Goal: Information Seeking & Learning: Learn about a topic

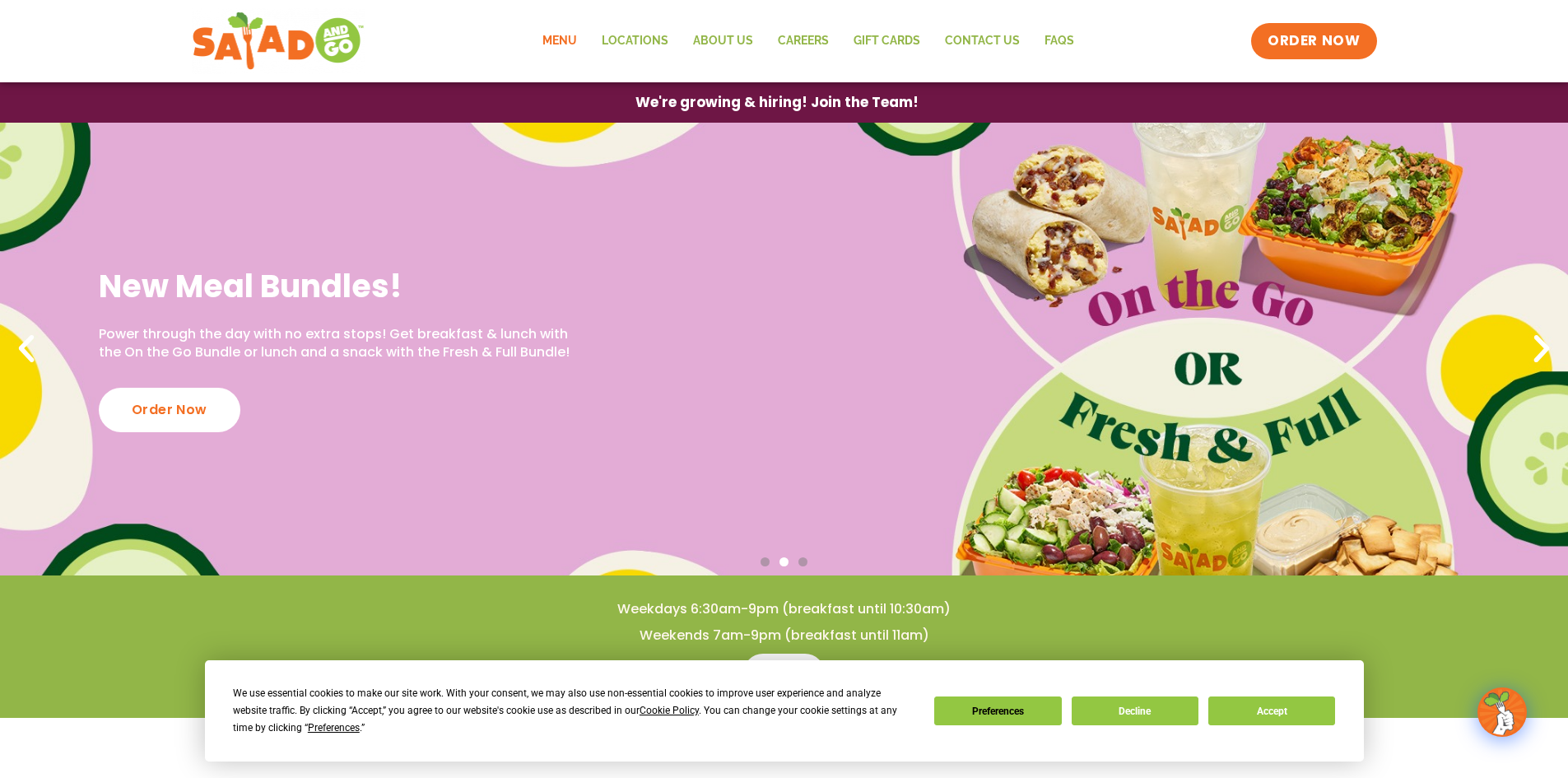
click at [565, 32] on link "Menu" at bounding box center [560, 41] width 59 height 37
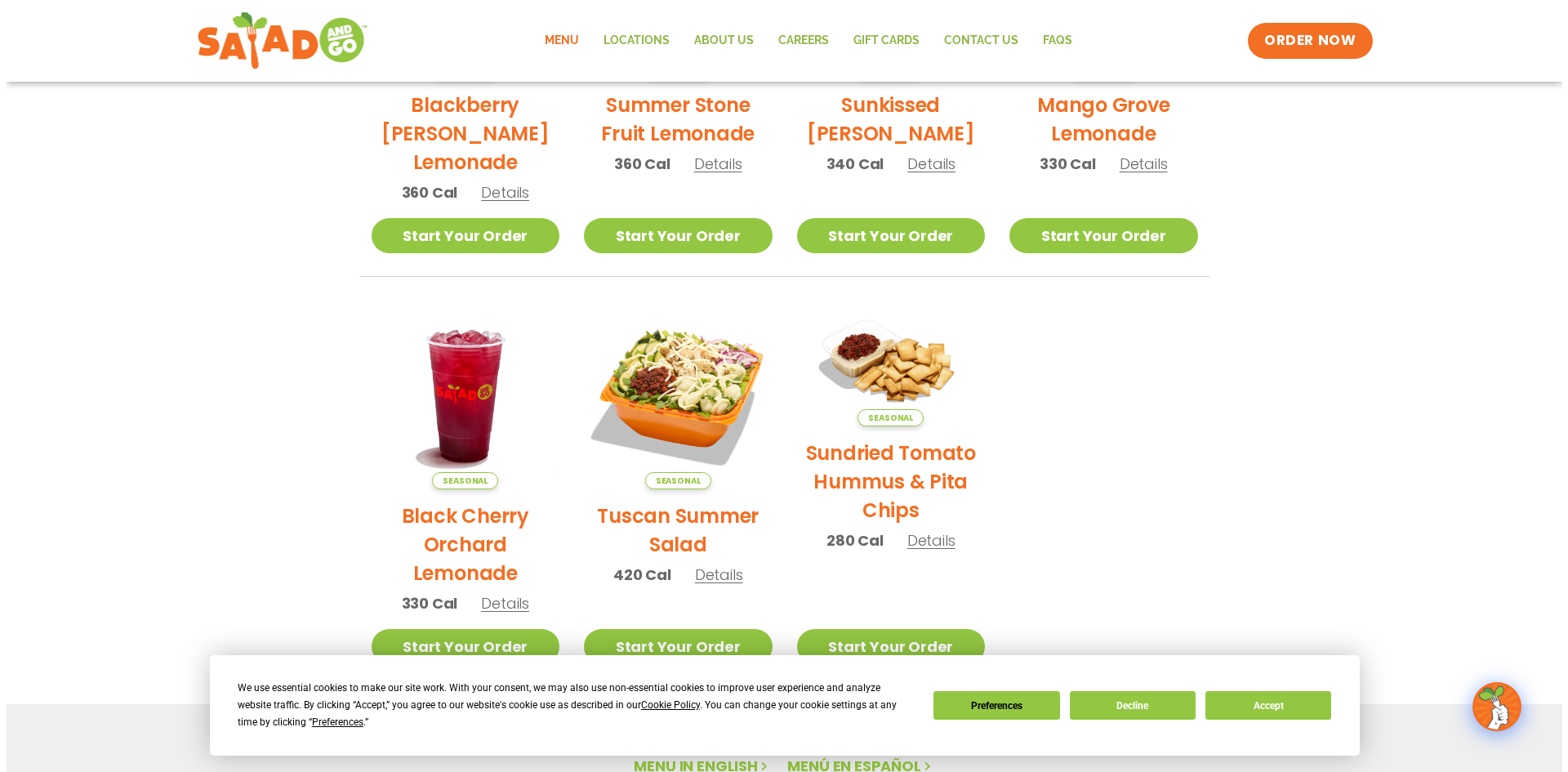
scroll to position [654, 0]
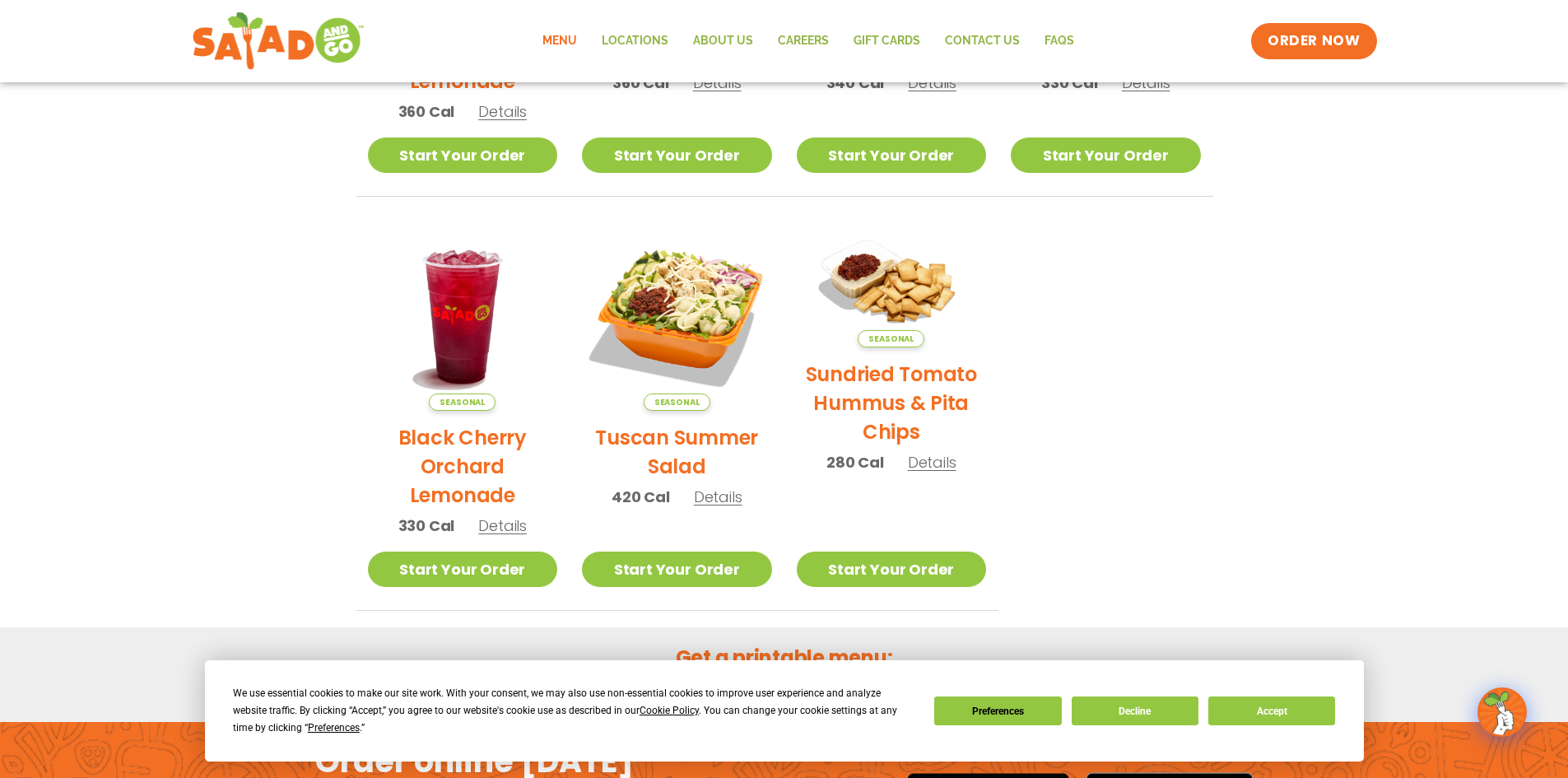
click at [712, 495] on span "Details" at bounding box center [718, 496] width 48 height 21
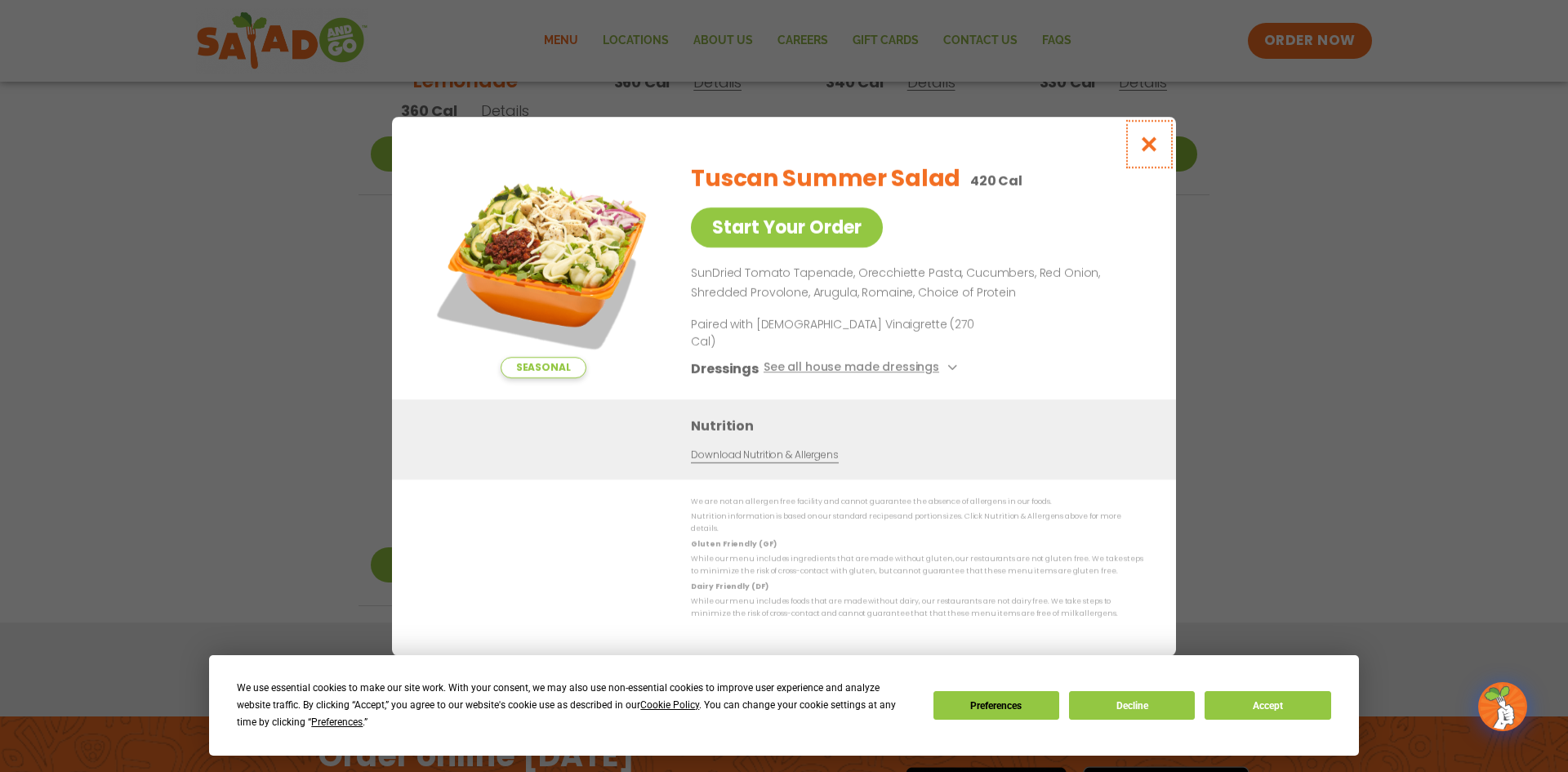
click at [1150, 153] on icon "Close modal" at bounding box center [1149, 144] width 21 height 17
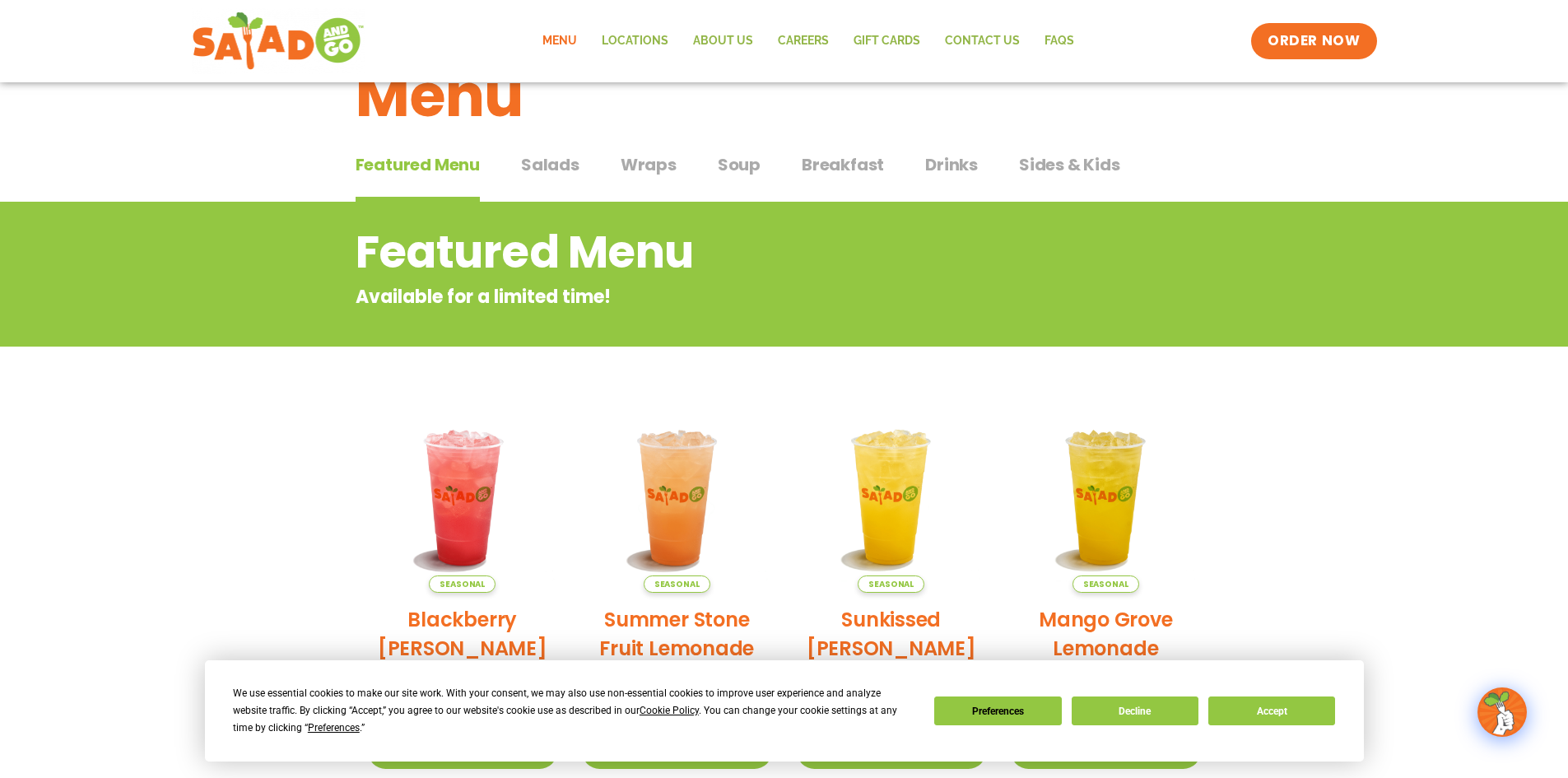
scroll to position [0, 0]
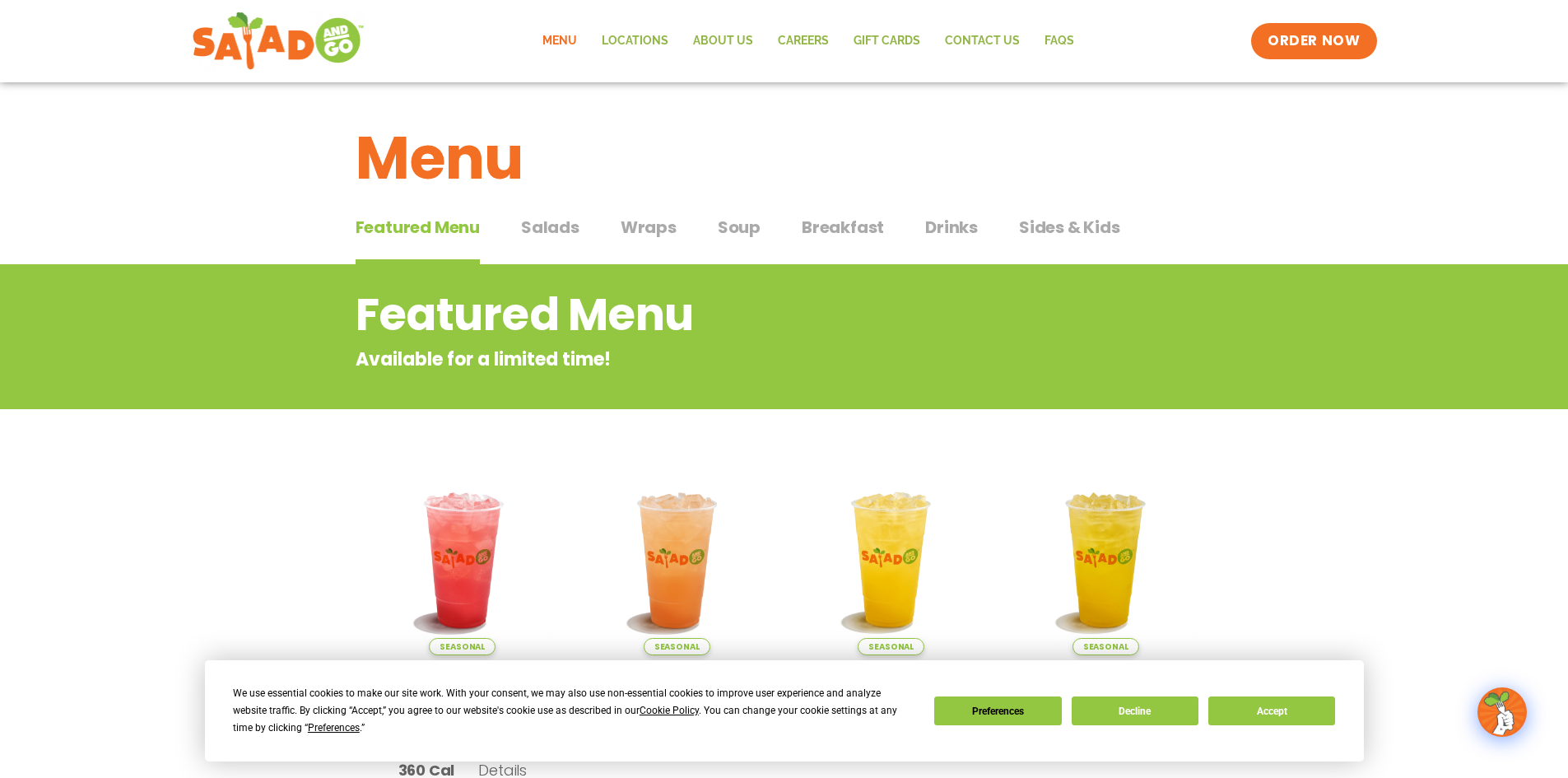
click at [544, 222] on span "Salads" at bounding box center [550, 227] width 58 height 25
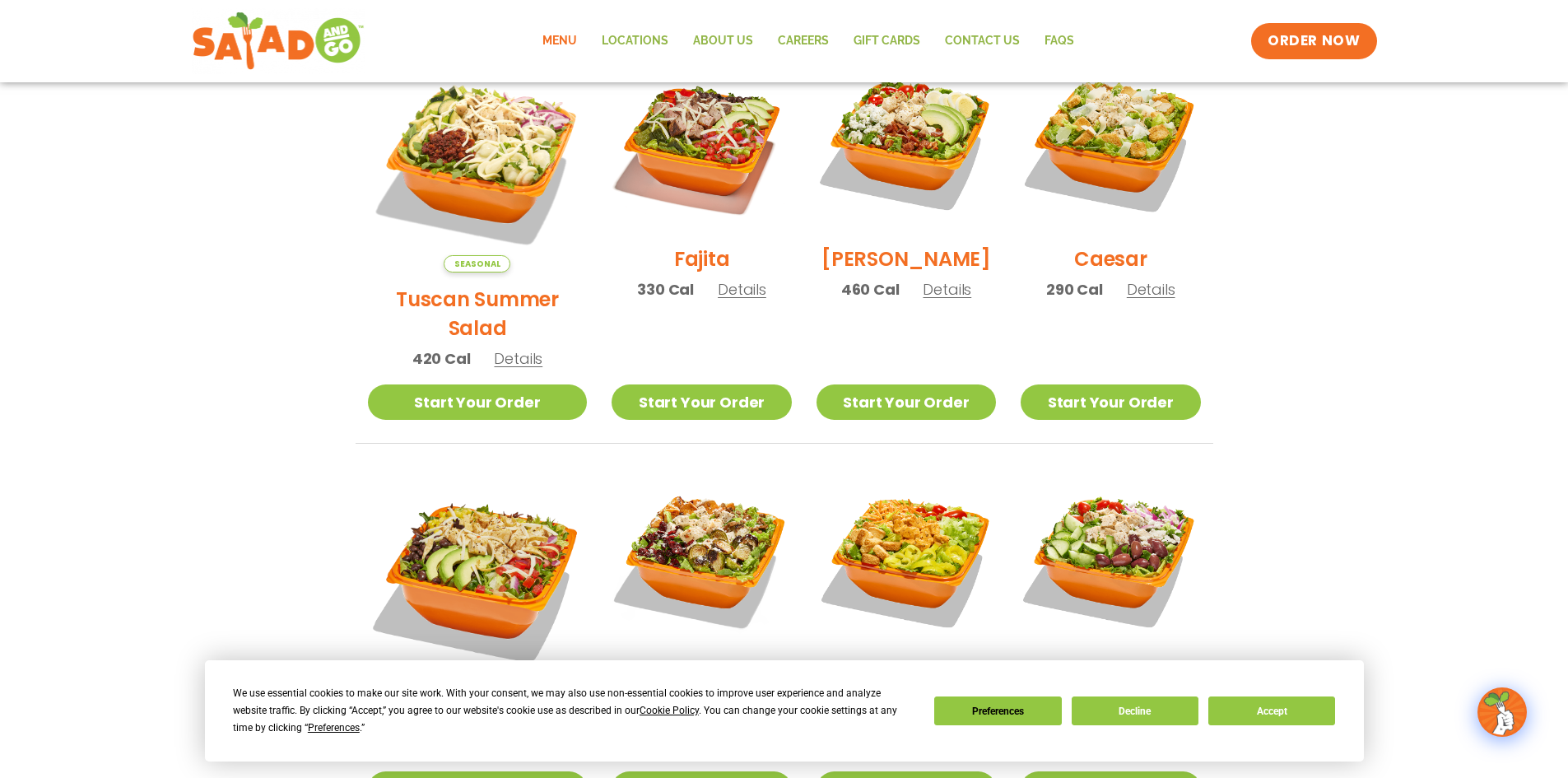
scroll to position [411, 0]
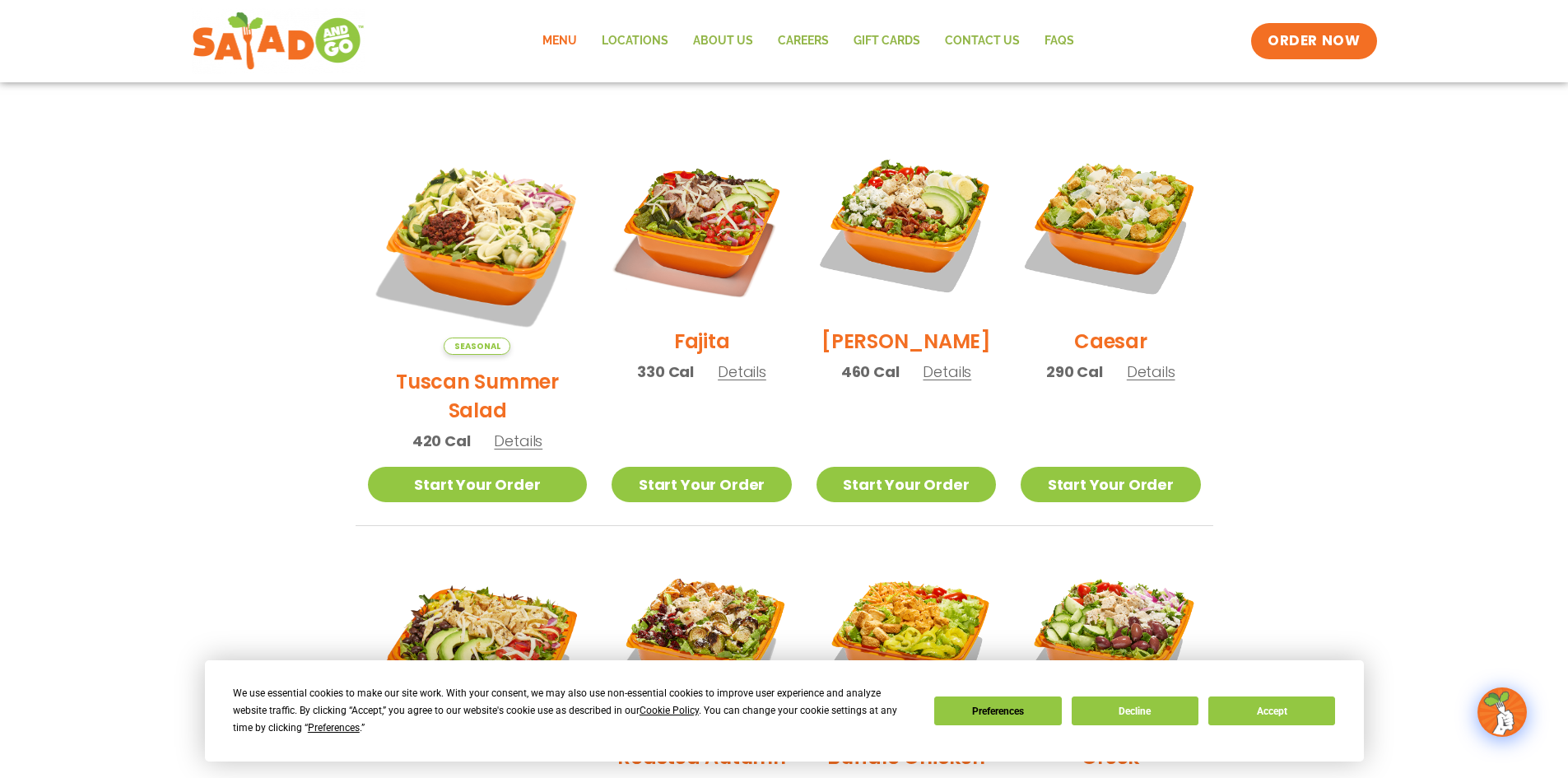
click at [948, 382] on span "Details" at bounding box center [947, 372] width 48 height 21
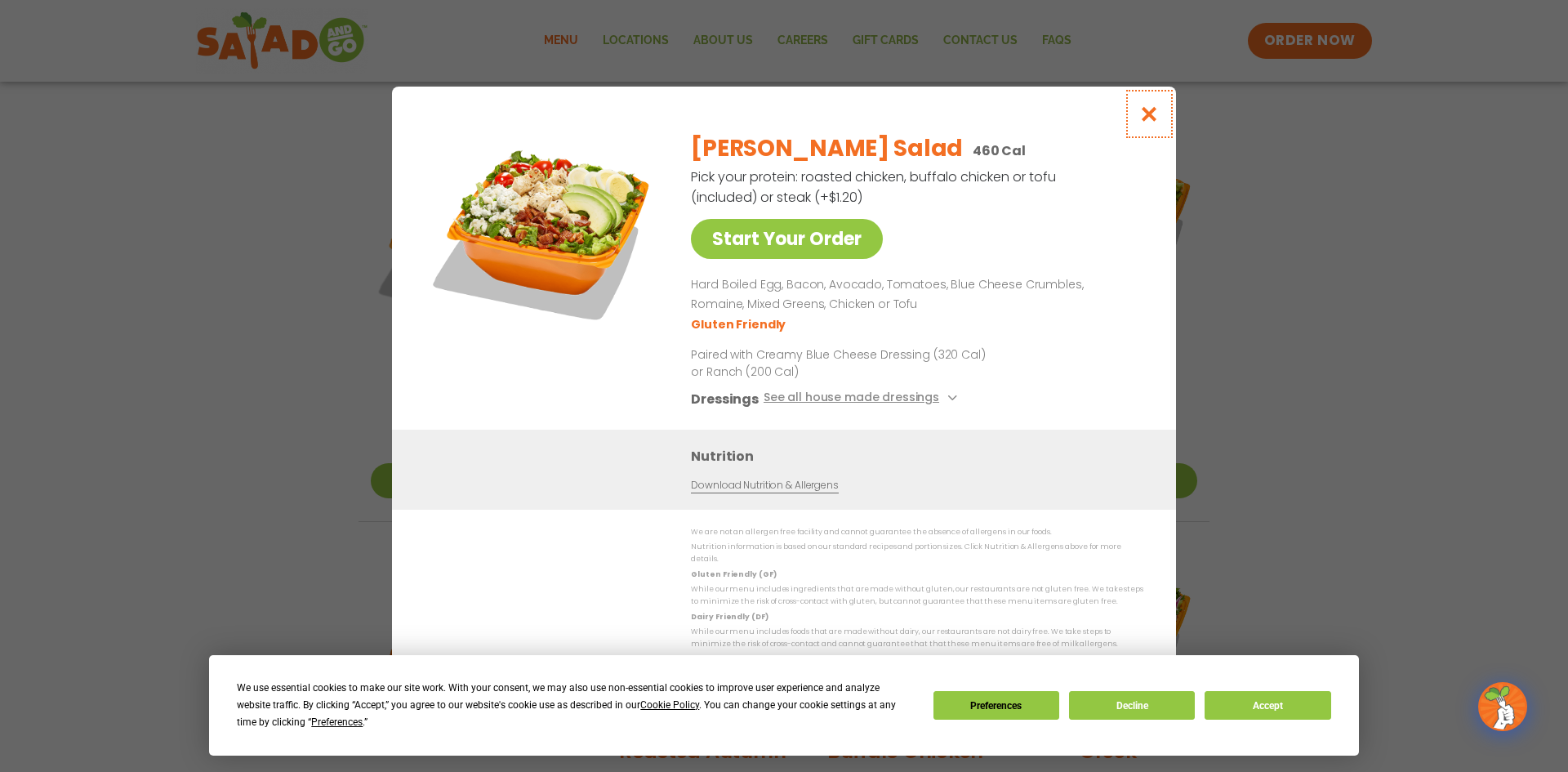
click at [1147, 116] on icon "Close modal" at bounding box center [1149, 114] width 21 height 17
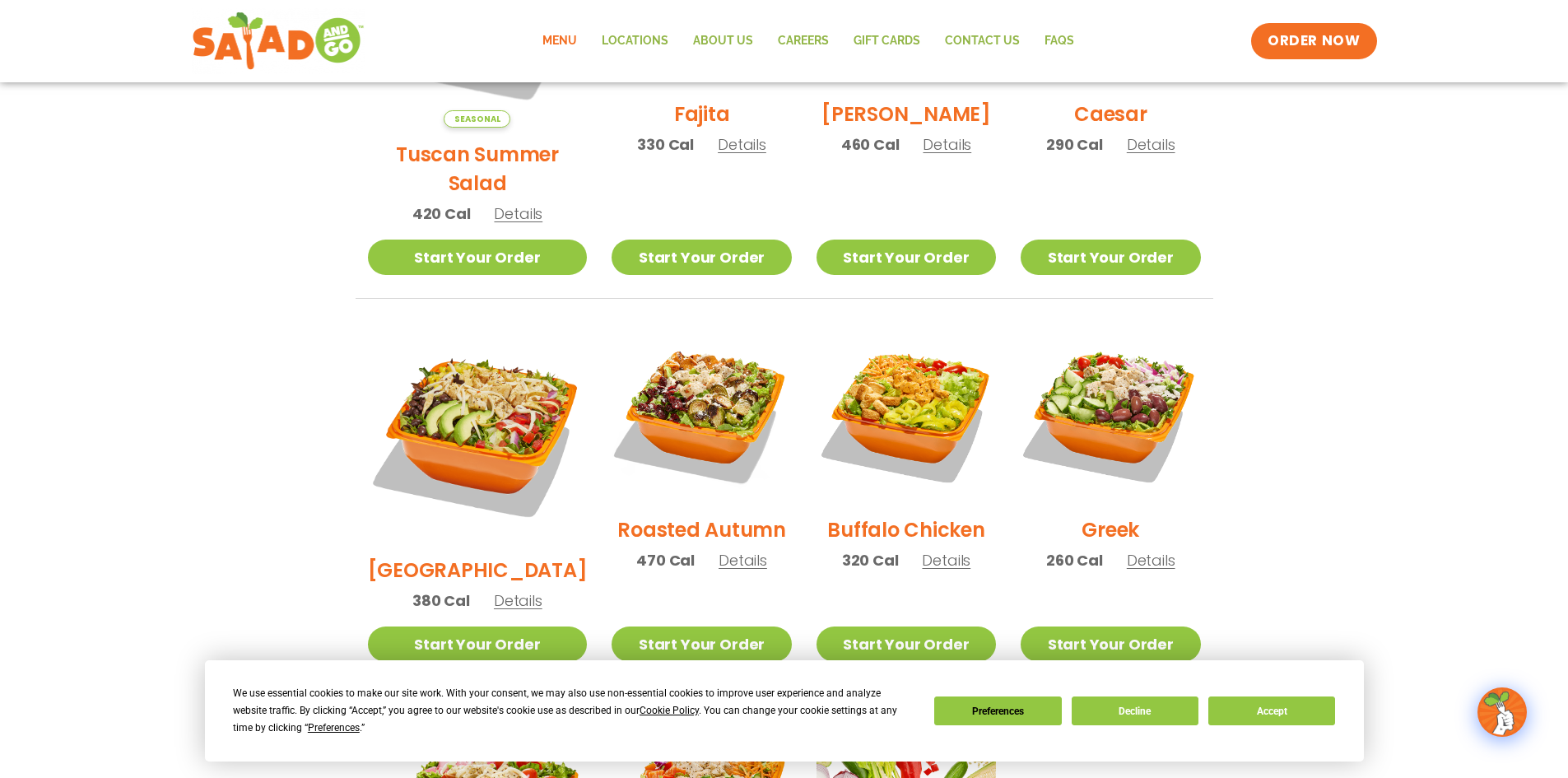
scroll to position [659, 0]
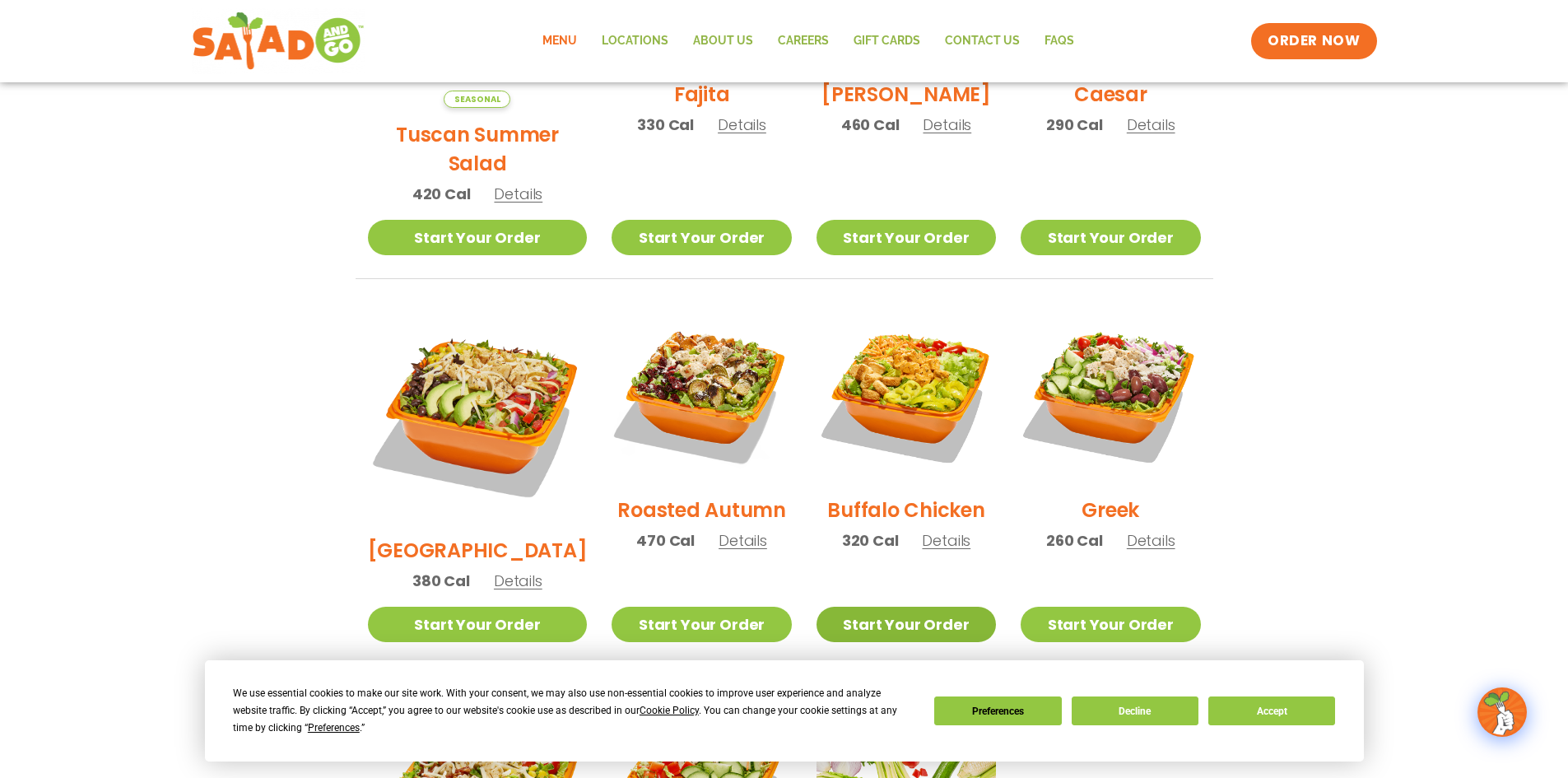
click at [888, 606] on link "Start Your Order" at bounding box center [906, 624] width 179 height 36
click at [930, 531] on span "Details" at bounding box center [946, 541] width 48 height 21
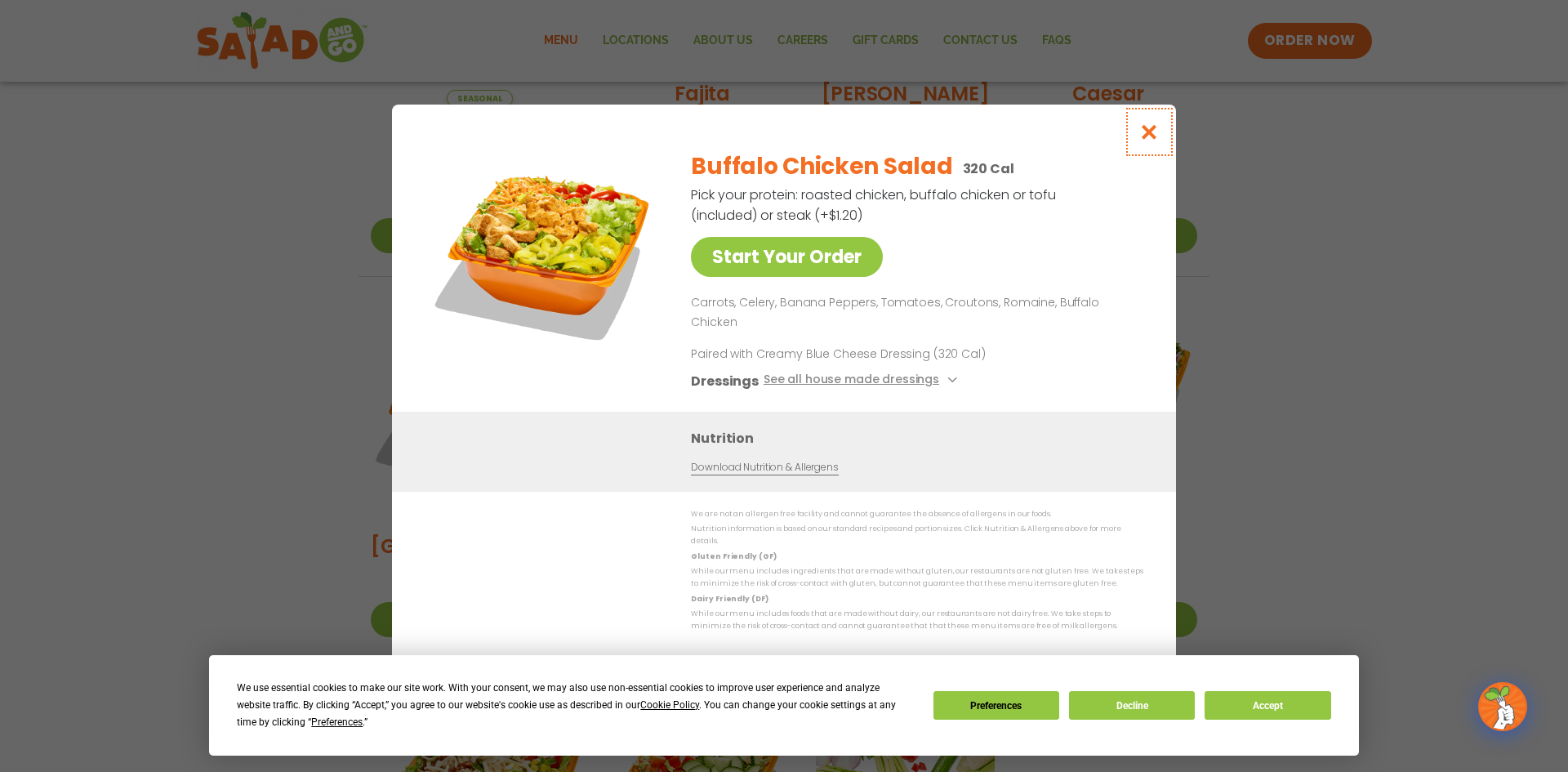
click at [1157, 141] on icon "Close modal" at bounding box center [1149, 131] width 21 height 17
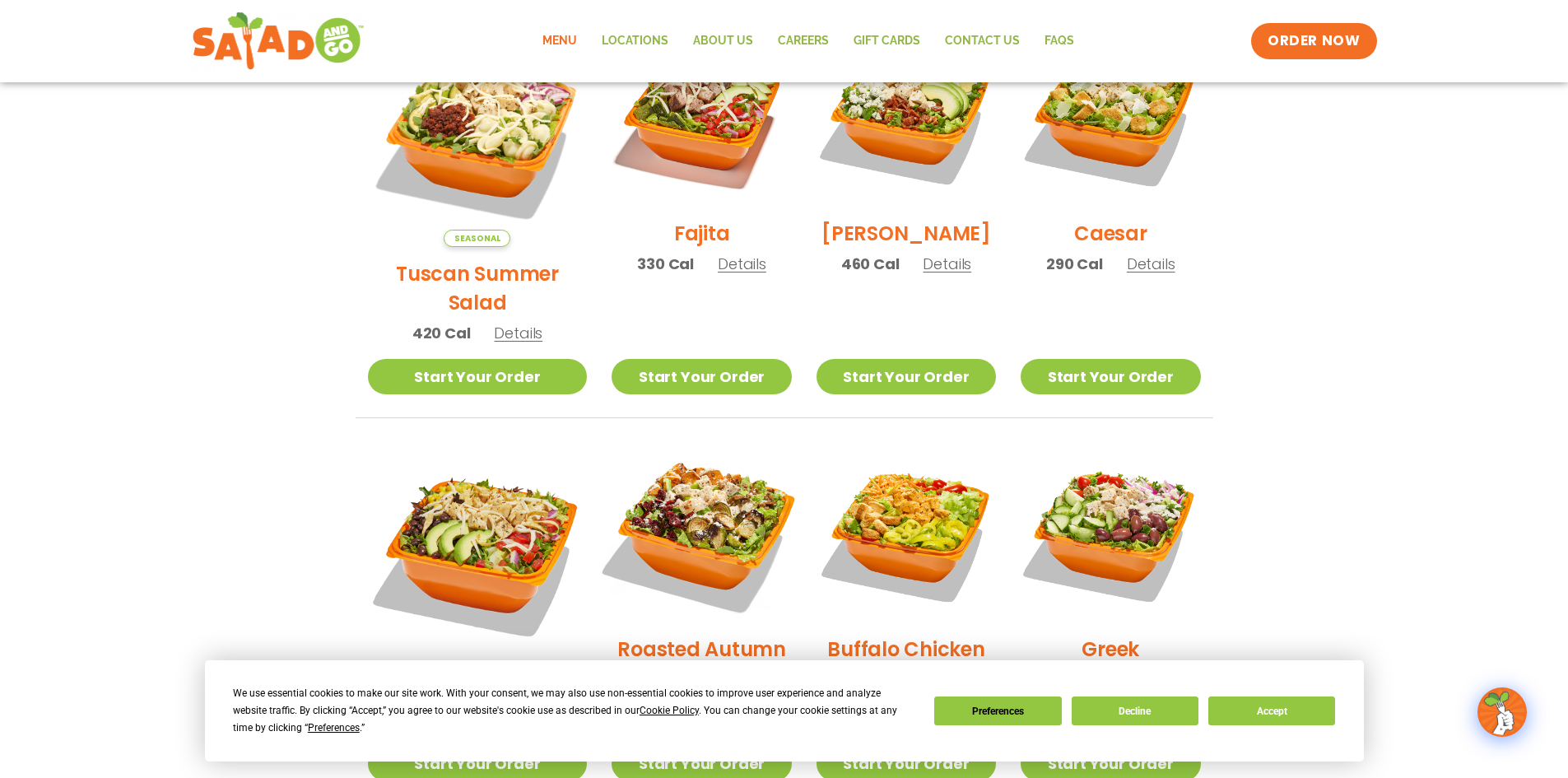
scroll to position [494, 0]
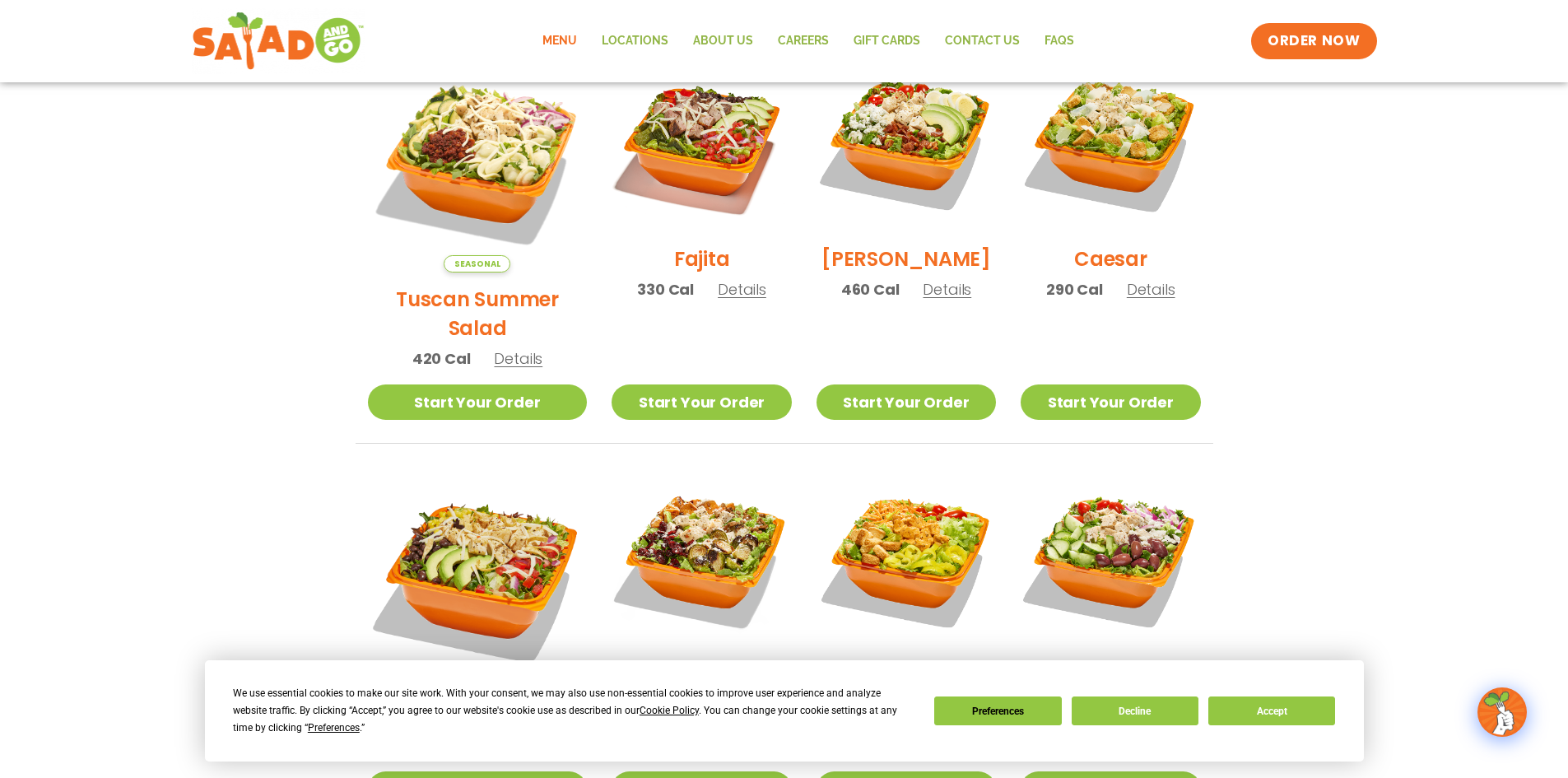
click at [718, 298] on span "Details" at bounding box center [742, 289] width 48 height 21
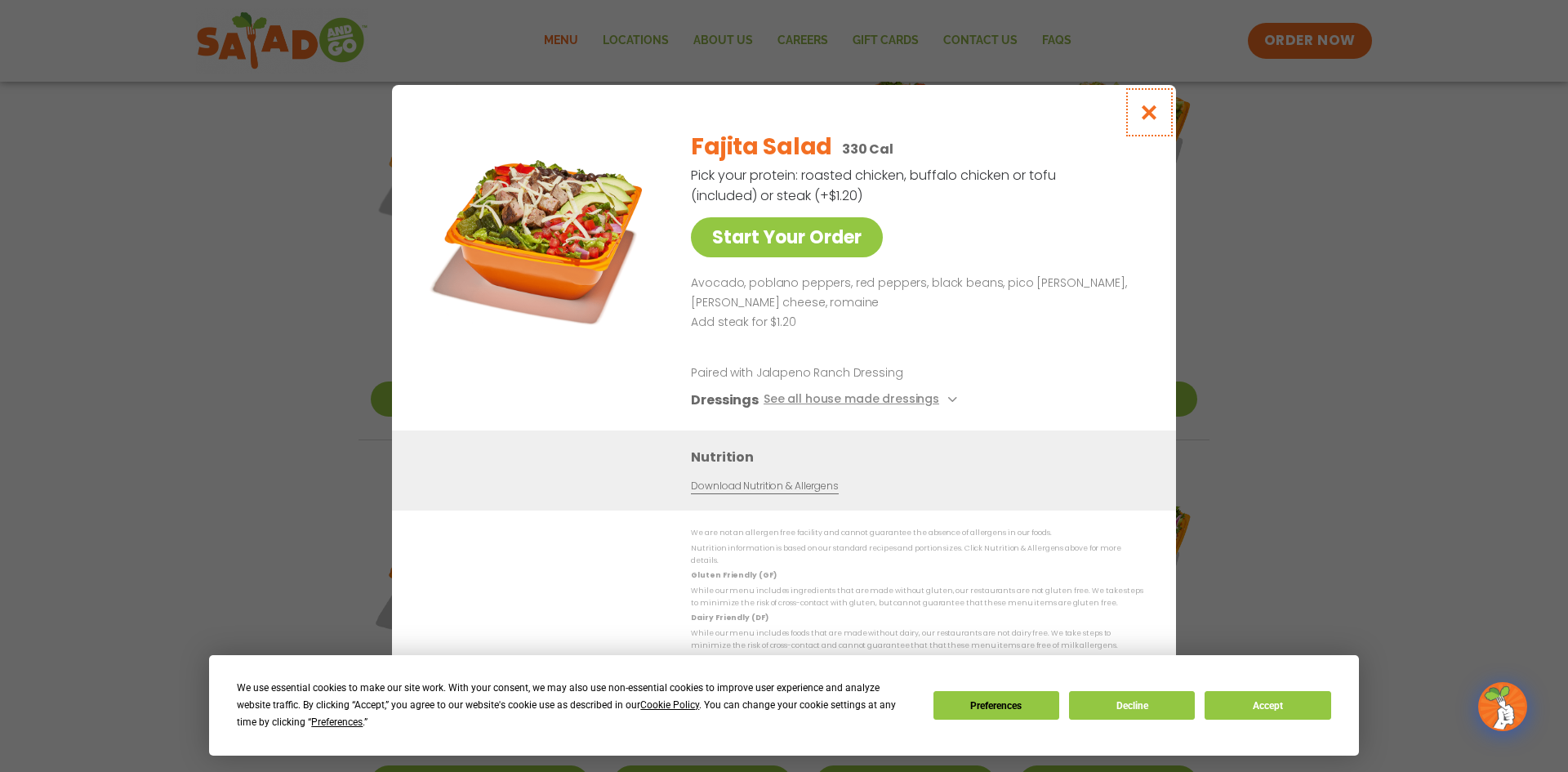
click at [1141, 116] on icon "Close modal" at bounding box center [1149, 112] width 21 height 17
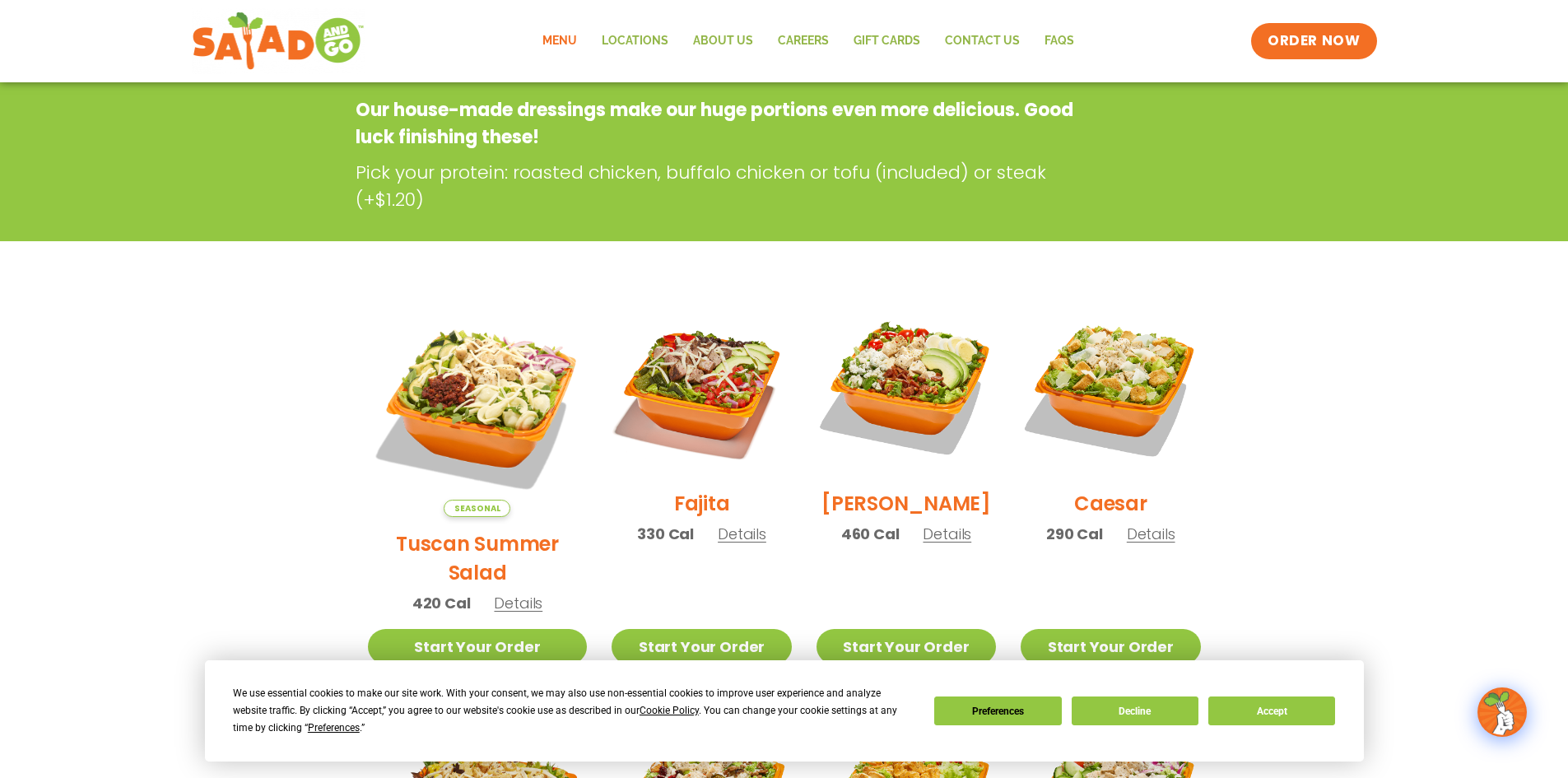
scroll to position [82, 0]
